Goal: Check status: Check status

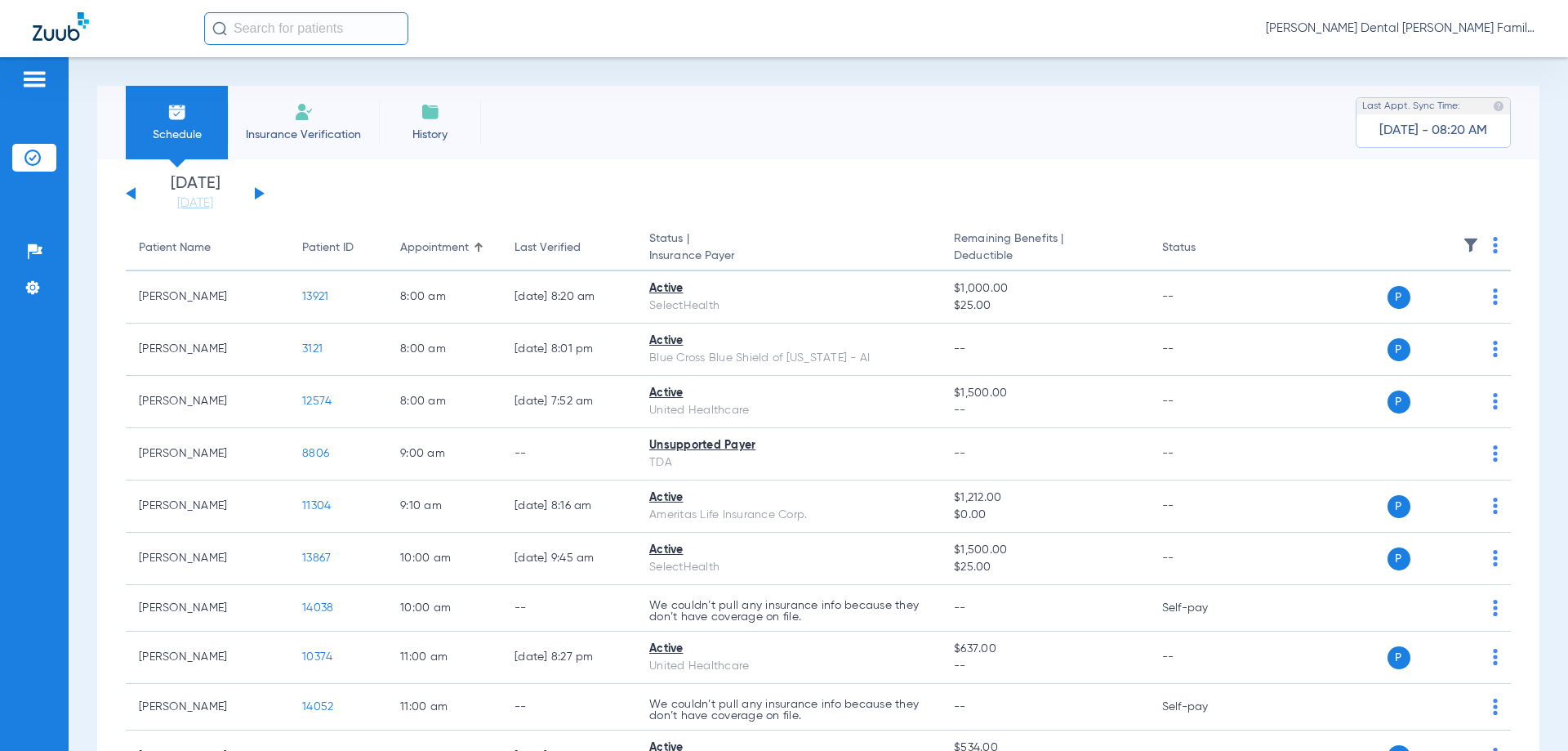
click at [262, 190] on div "[DATE] [DATE] [DATE] [DATE] [DATE] [DATE] [DATE] [DATE] [DATE] [DATE] [DATE] [D…" at bounding box center [195, 194] width 139 height 36
click at [259, 195] on button at bounding box center [260, 193] width 10 height 12
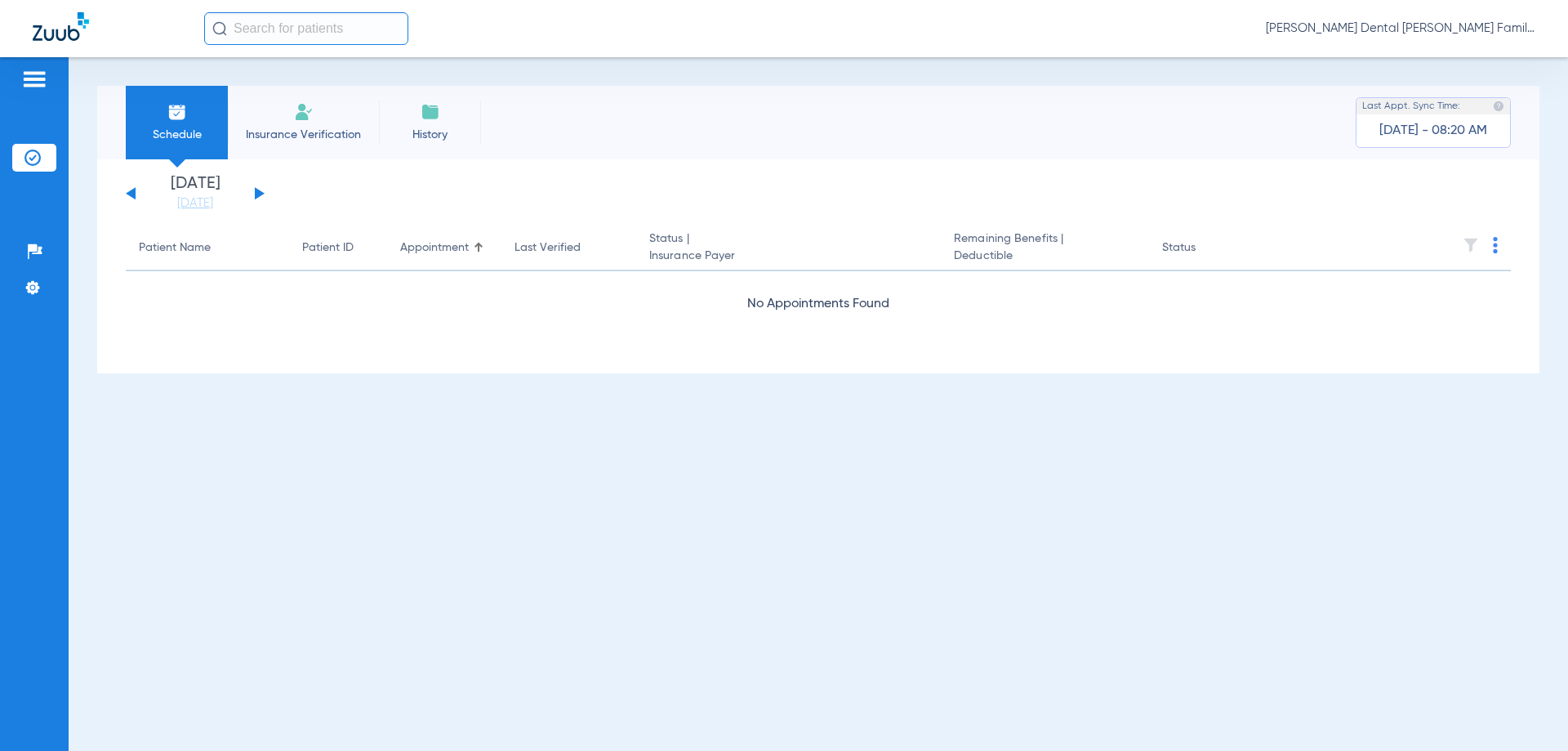
click at [259, 195] on button at bounding box center [260, 193] width 10 height 12
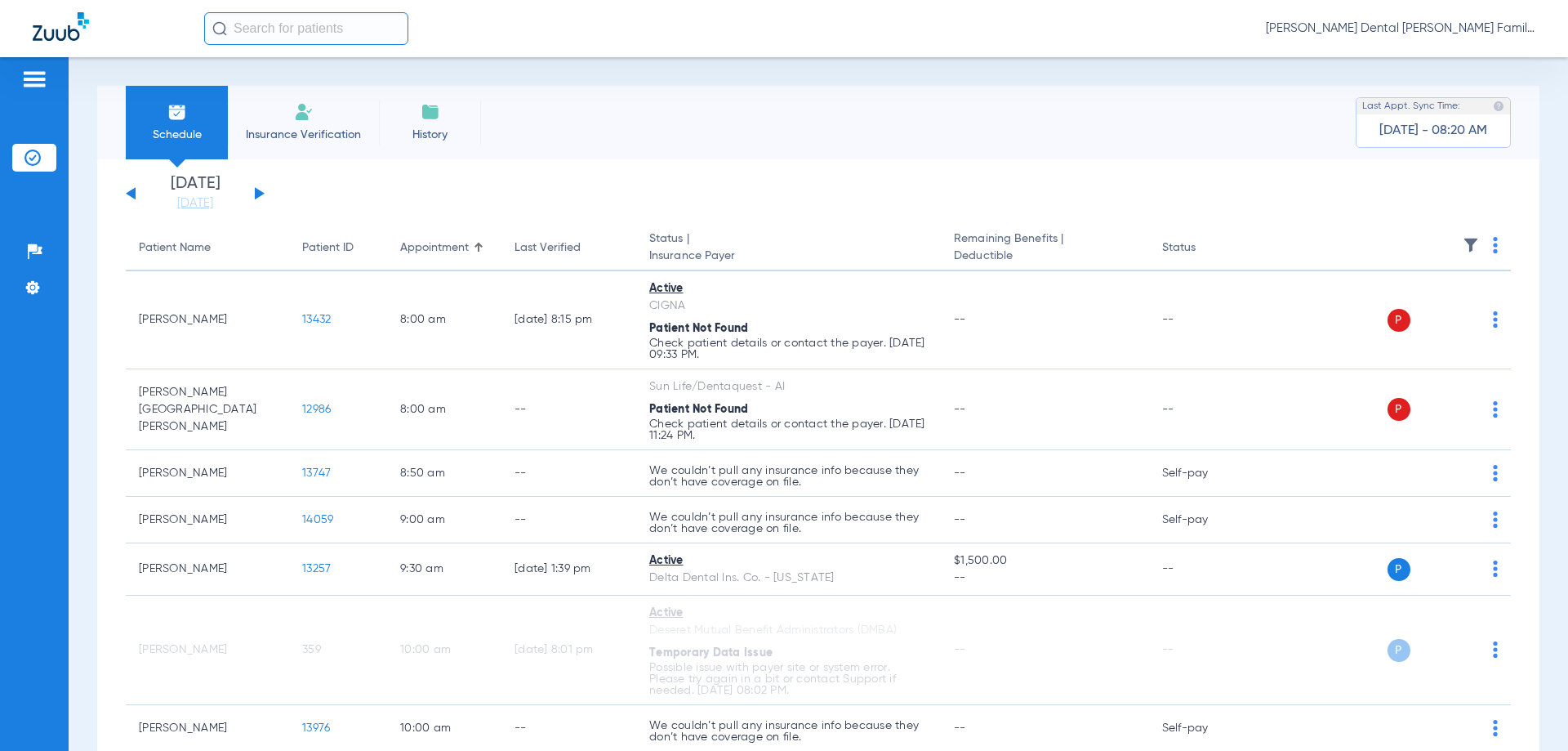
click at [258, 197] on button at bounding box center [260, 193] width 10 height 12
